Goal: Transaction & Acquisition: Obtain resource

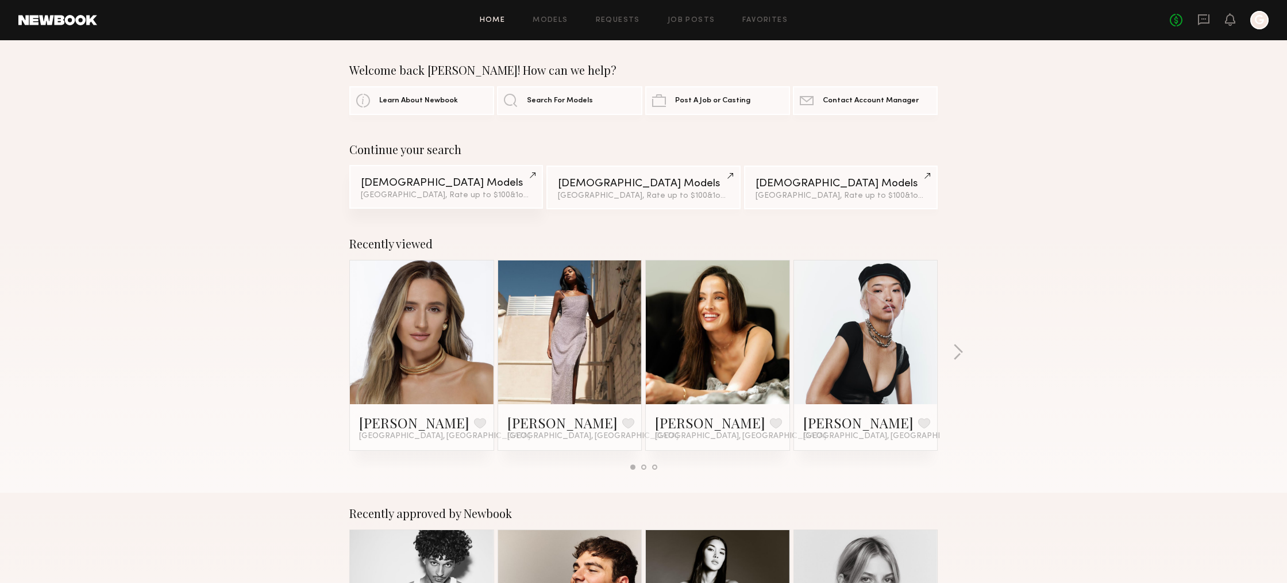
click at [478, 187] on div "[DEMOGRAPHIC_DATA] Models" at bounding box center [446, 183] width 171 height 11
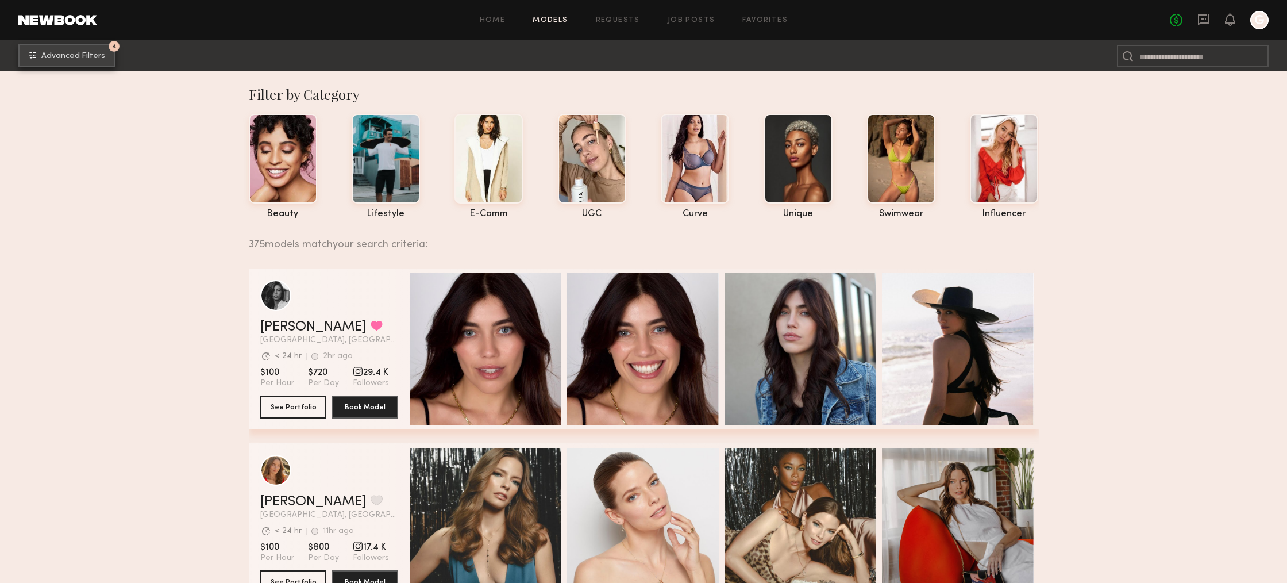
click at [94, 63] on button "4 Advanced Filters" at bounding box center [66, 55] width 97 height 23
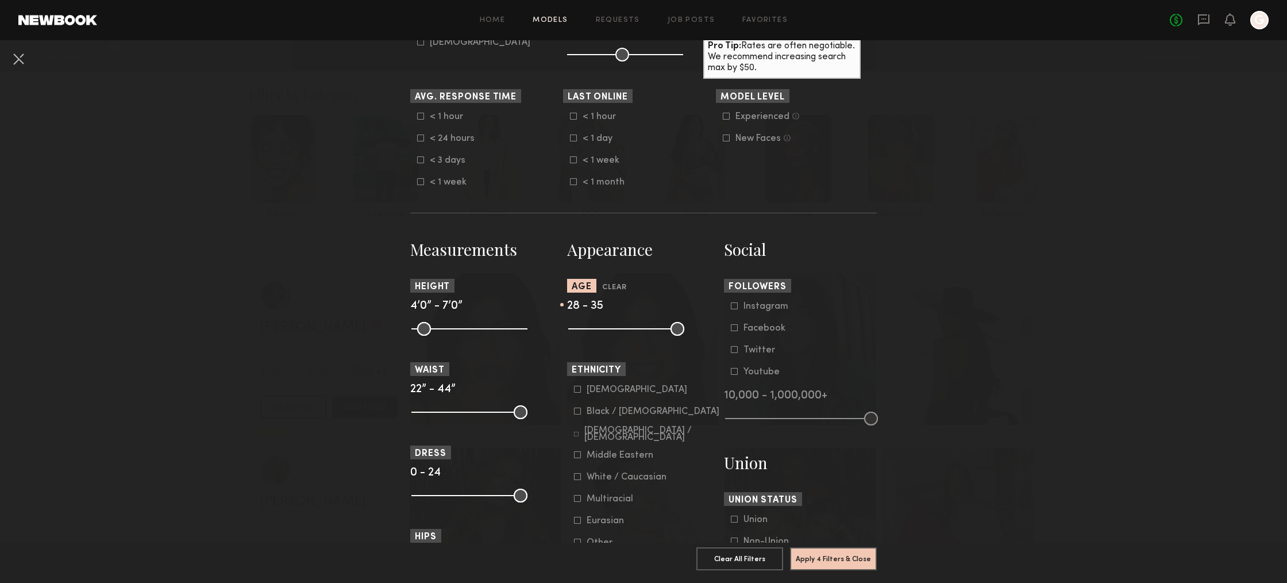
scroll to position [316, 0]
drag, startPoint x: 630, startPoint y: 330, endPoint x: 641, endPoint y: 330, distance: 11.5
type input "**"
click at [641, 330] on input "range" at bounding box center [626, 328] width 116 height 14
drag, startPoint x: 610, startPoint y: 329, endPoint x: 603, endPoint y: 330, distance: 6.9
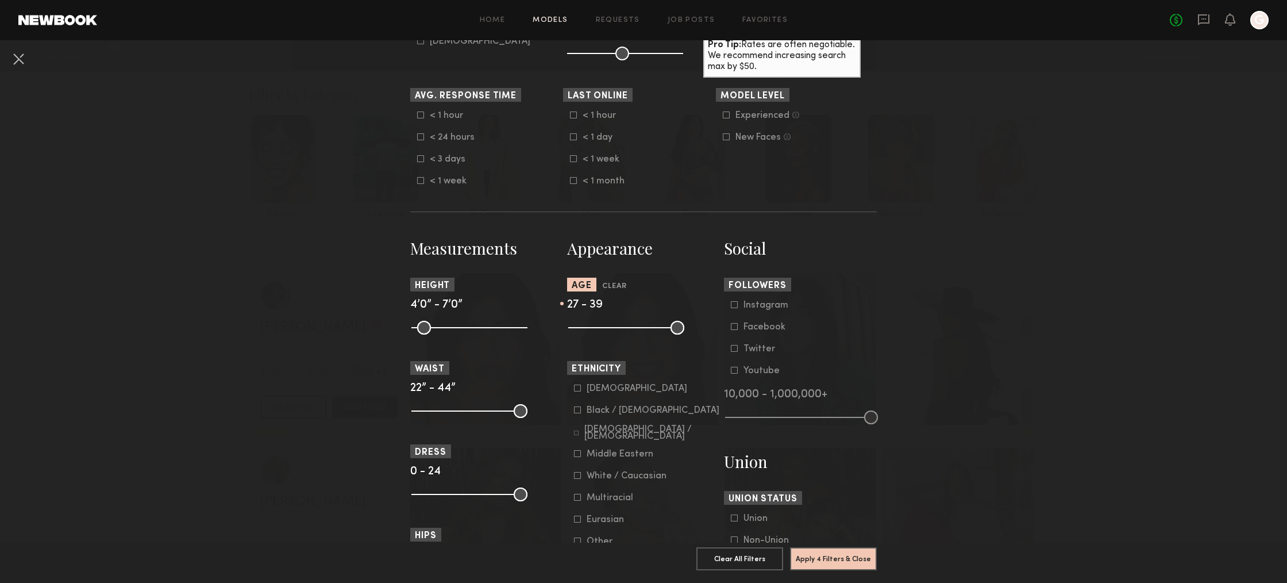
type input "**"
click at [603, 330] on input "range" at bounding box center [626, 328] width 116 height 14
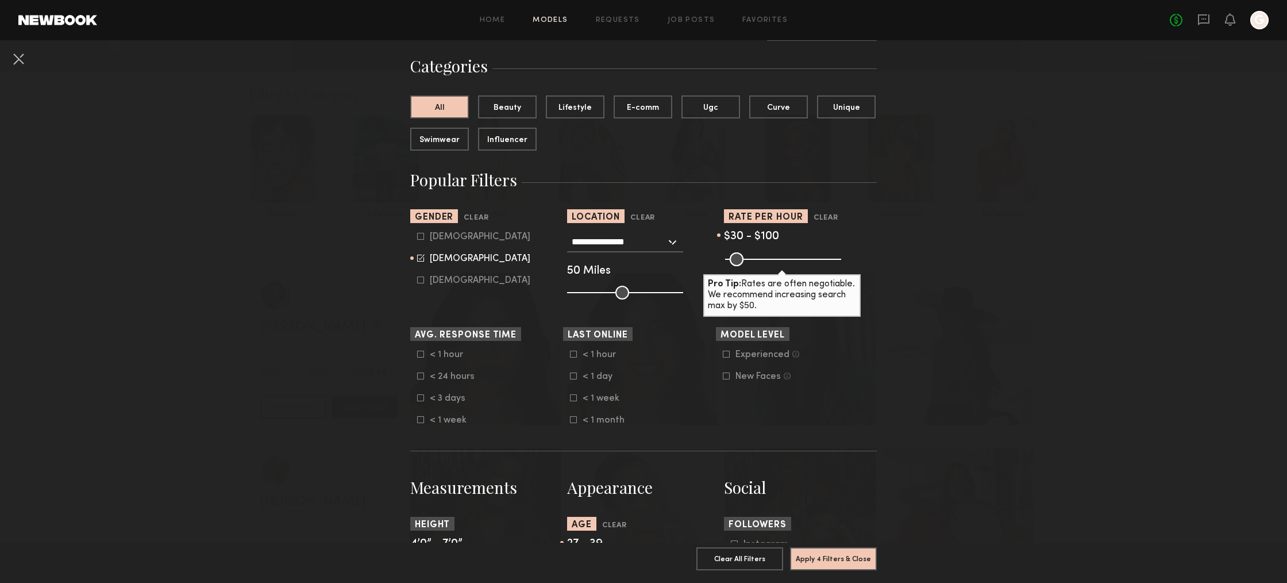
scroll to position [76, 0]
click at [697, 425] on common-framework-checkbox "< 1 month" at bounding box center [643, 420] width 146 height 10
click at [853, 551] on button "Apply 4 Filters & Close" at bounding box center [833, 557] width 87 height 23
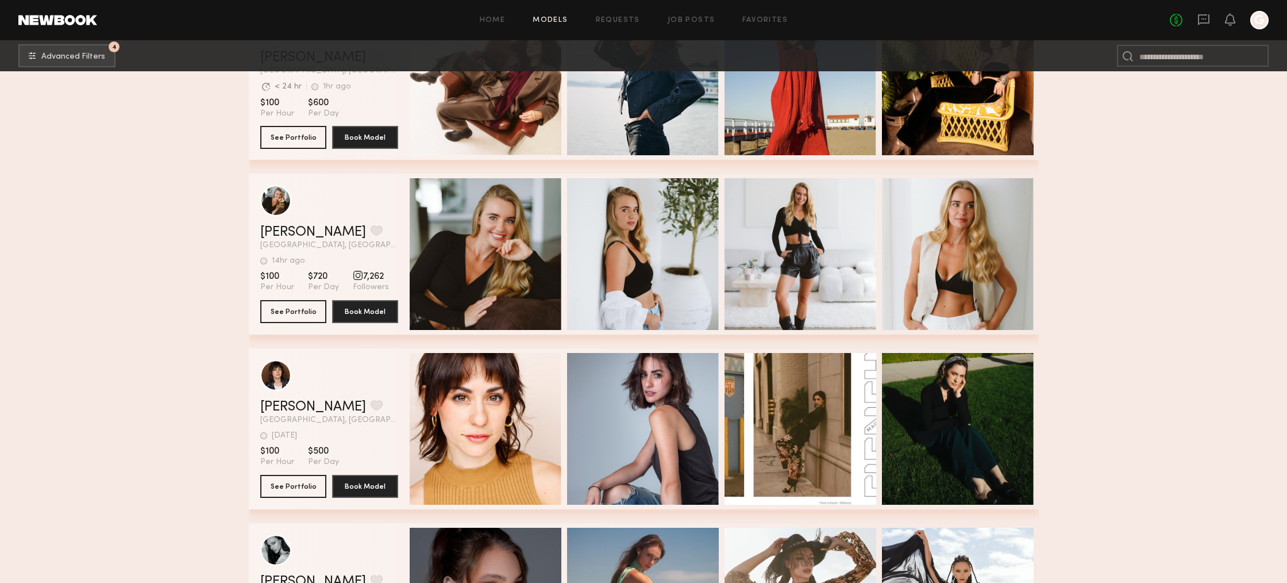
scroll to position [3312, 0]
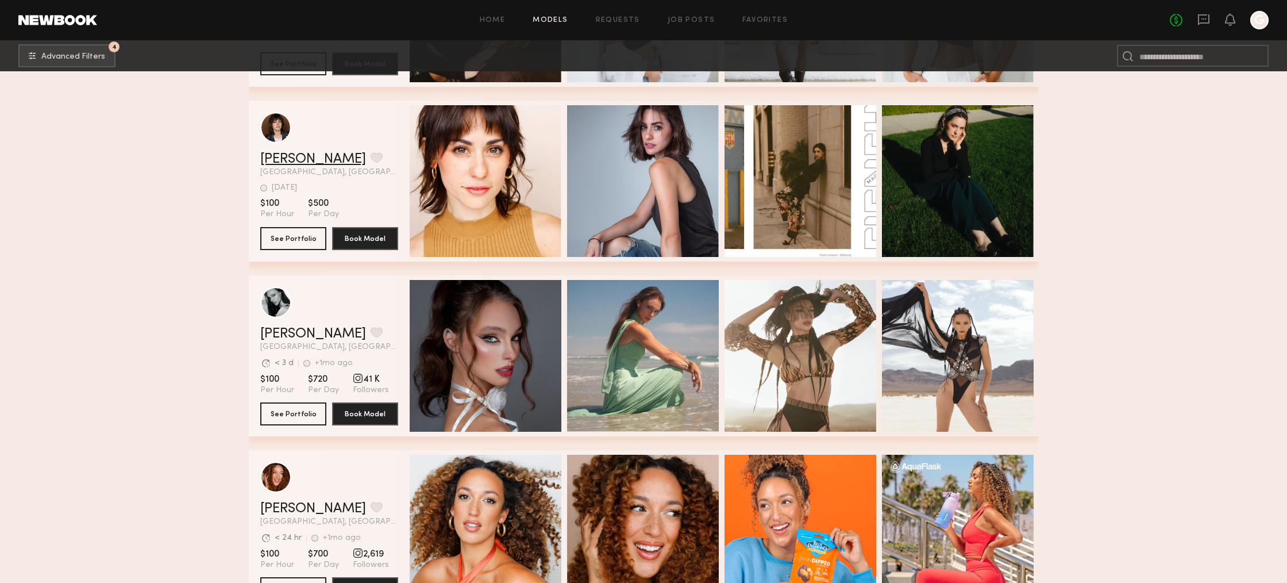
click at [307, 161] on link "Natalie D." at bounding box center [313, 159] width 106 height 14
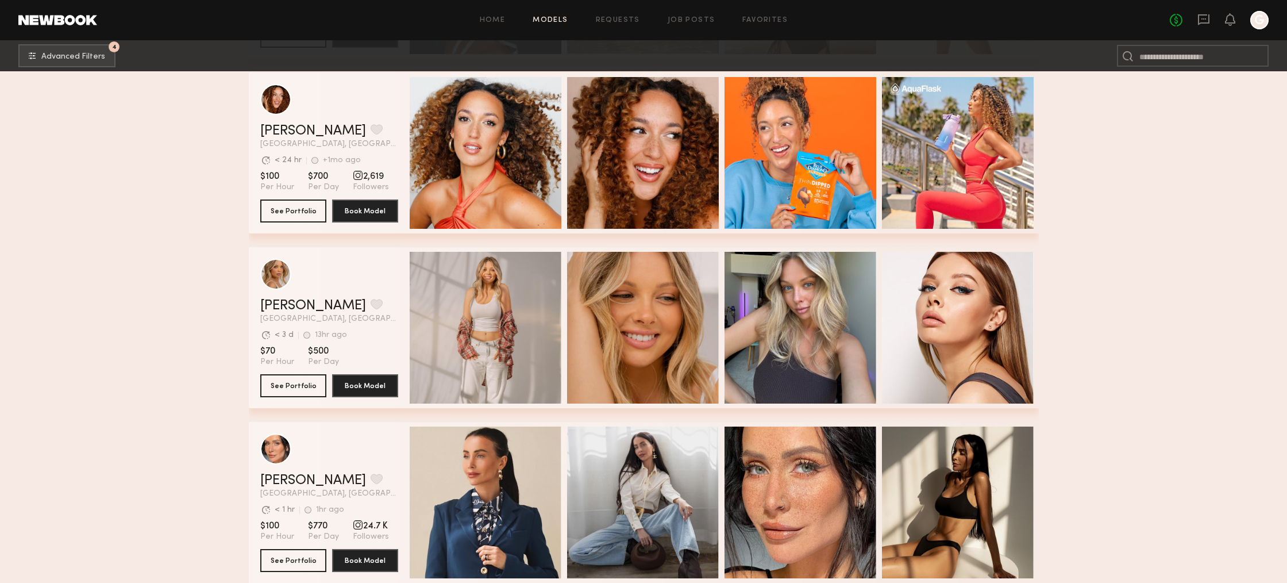
scroll to position [3703, 0]
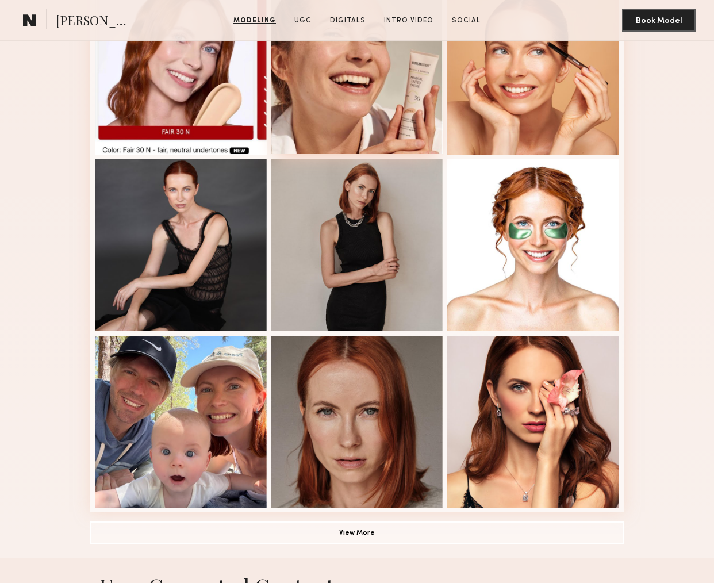
scroll to position [571, 0]
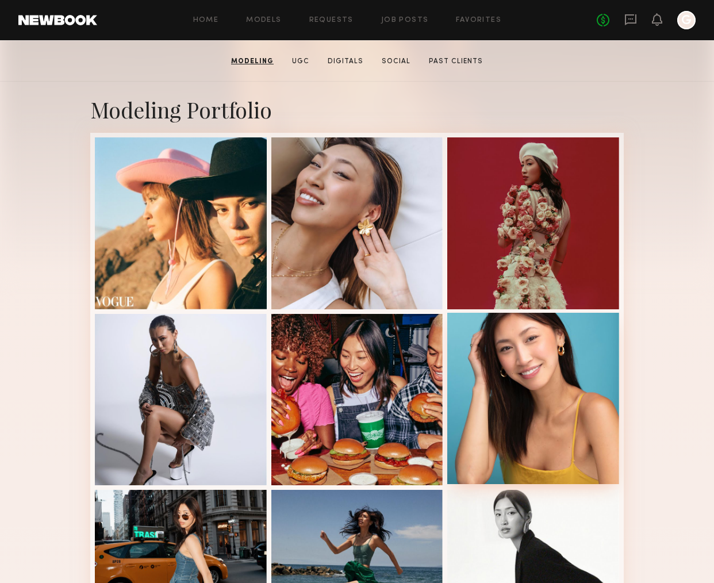
scroll to position [177, 0]
